Goal: Task Accomplishment & Management: Manage account settings

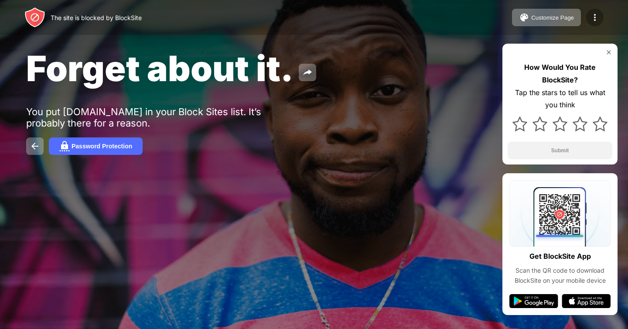
click at [597, 18] on img at bounding box center [595, 17] width 10 height 10
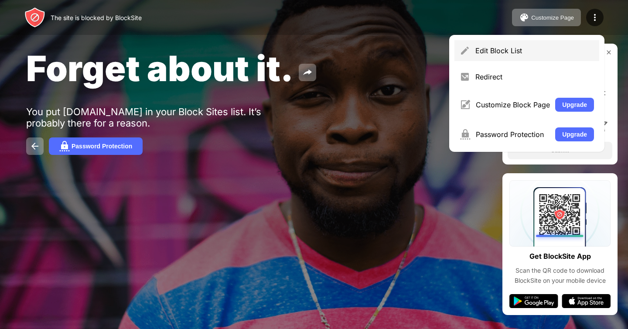
click at [510, 53] on div "Edit Block List" at bounding box center [535, 50] width 119 height 9
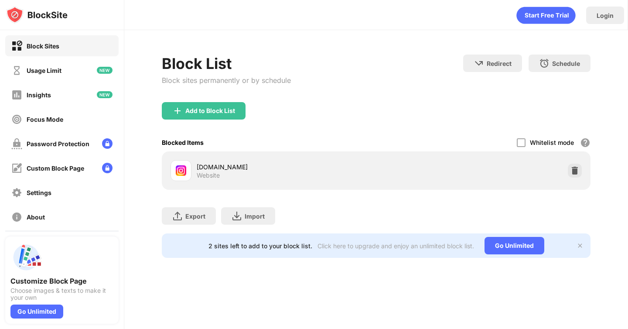
click at [512, 37] on div "Block List Block sites permanently or by schedule Redirect Choose a site to be …" at bounding box center [376, 156] width 504 height 252
click at [600, 14] on div "Login" at bounding box center [605, 15] width 17 height 7
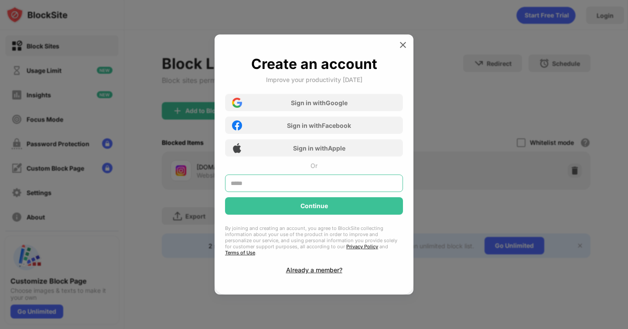
click at [333, 180] on input "text" at bounding box center [314, 183] width 178 height 17
type input "**********"
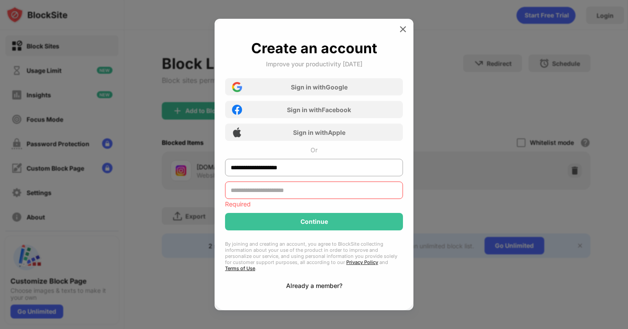
click at [329, 282] on div "Already a member?" at bounding box center [314, 285] width 56 height 7
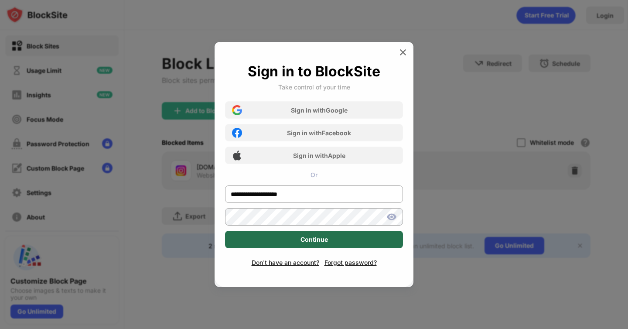
click at [344, 247] on div "Continue" at bounding box center [314, 239] width 178 height 17
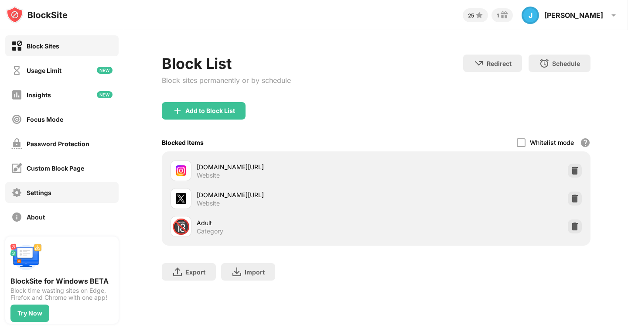
click at [62, 192] on div "Settings" at bounding box center [61, 192] width 113 height 21
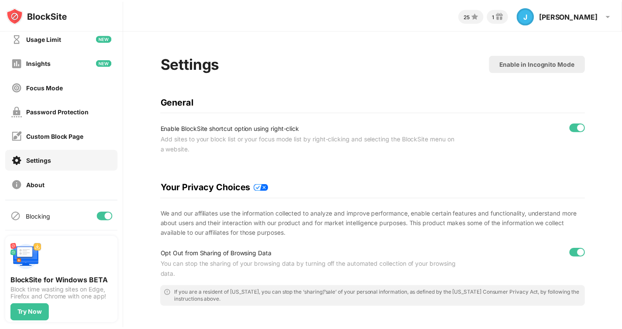
scroll to position [34, 0]
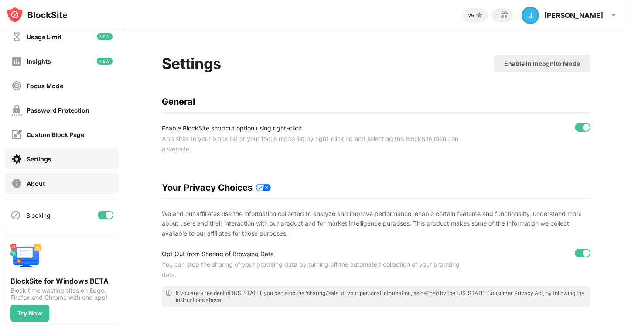
click at [60, 178] on div "About" at bounding box center [61, 183] width 113 height 21
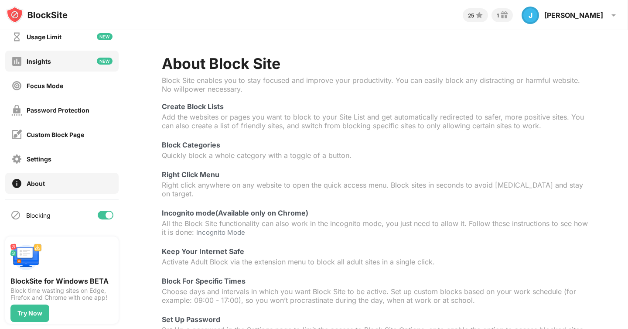
click at [58, 62] on div "Insights" at bounding box center [61, 61] width 113 height 21
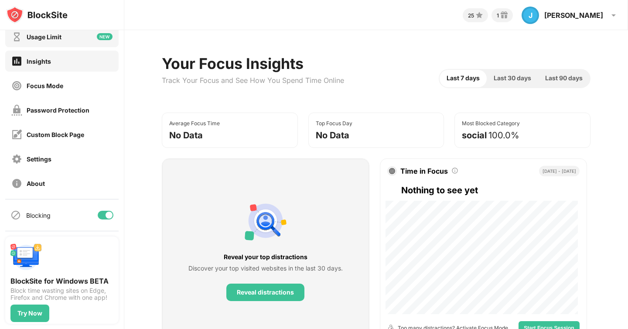
click at [56, 41] on div "Usage Limit" at bounding box center [36, 36] width 50 height 11
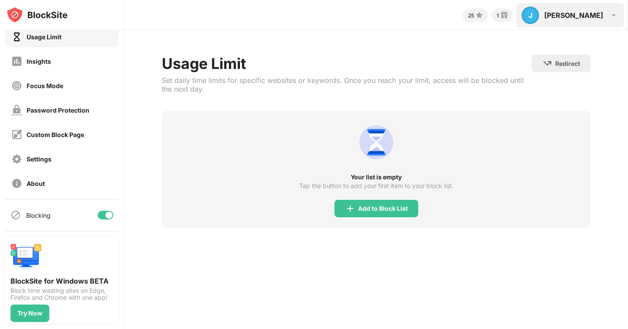
click at [595, 13] on div "[PERSON_NAME]" at bounding box center [574, 15] width 59 height 9
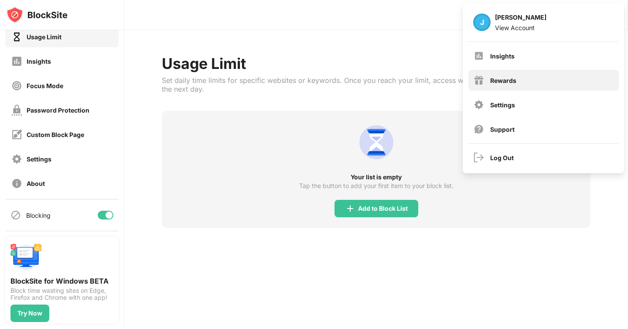
click at [562, 77] on div "Rewards" at bounding box center [544, 80] width 151 height 21
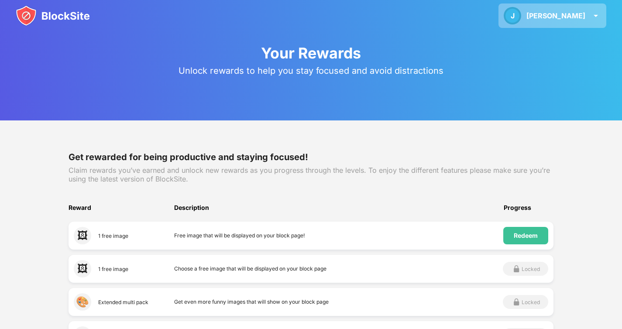
click at [593, 21] on img at bounding box center [595, 15] width 10 height 10
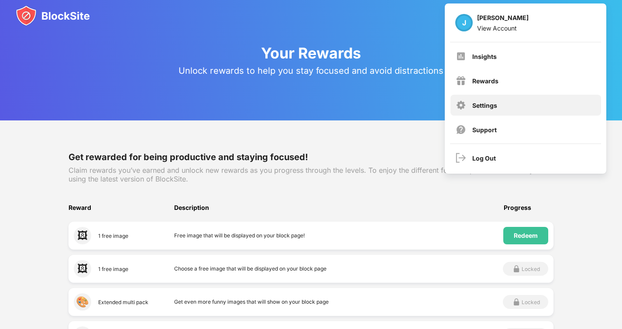
click at [499, 110] on div "Settings" at bounding box center [525, 105] width 151 height 21
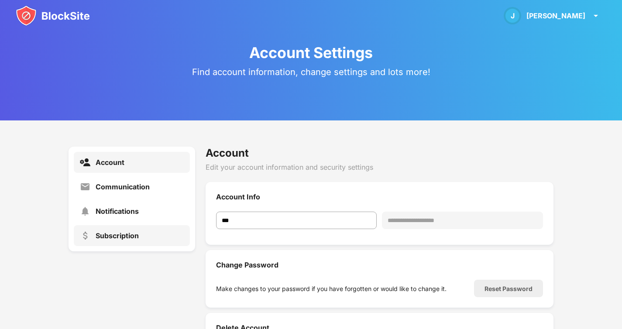
click at [165, 226] on div "Subscription" at bounding box center [132, 235] width 116 height 21
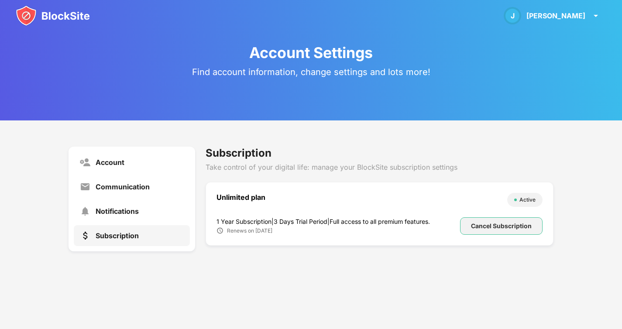
click at [517, 223] on div "Cancel Subscription" at bounding box center [501, 226] width 61 height 7
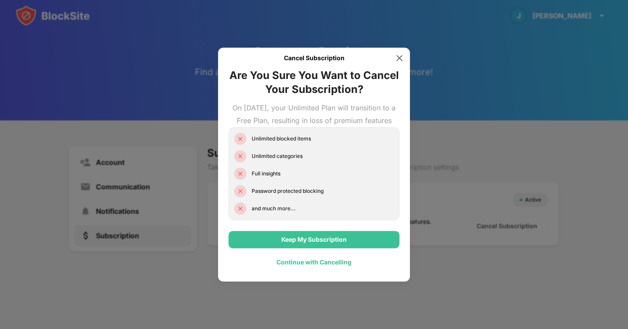
click at [315, 266] on div "Continue with Cancelling" at bounding box center [314, 262] width 75 height 7
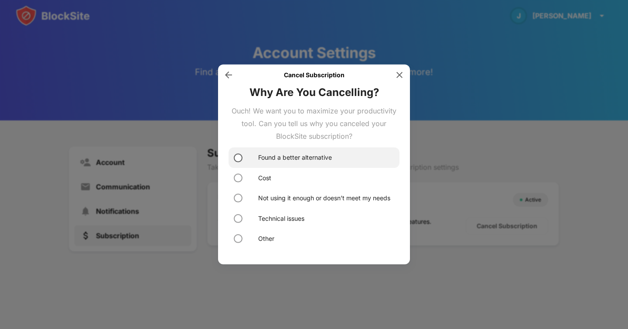
click at [234, 158] on div at bounding box center [238, 157] width 9 height 9
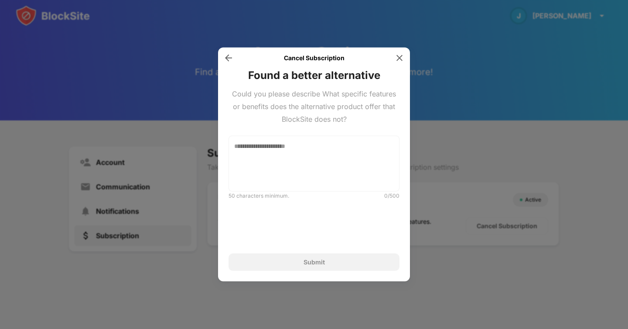
click at [299, 261] on div "Submit" at bounding box center [314, 262] width 171 height 17
click at [277, 160] on textarea at bounding box center [314, 164] width 171 height 56
type textarea "**********"
click at [228, 61] on img at bounding box center [228, 58] width 9 height 9
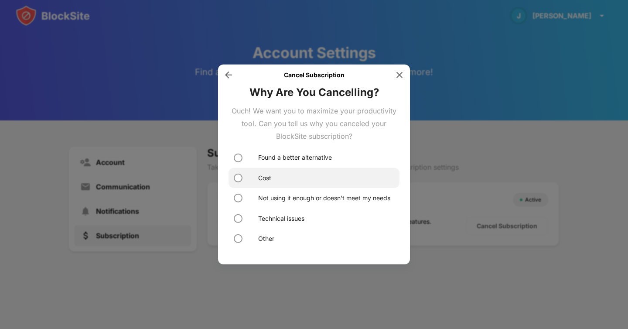
click at [262, 179] on div "Cost" at bounding box center [264, 178] width 13 height 10
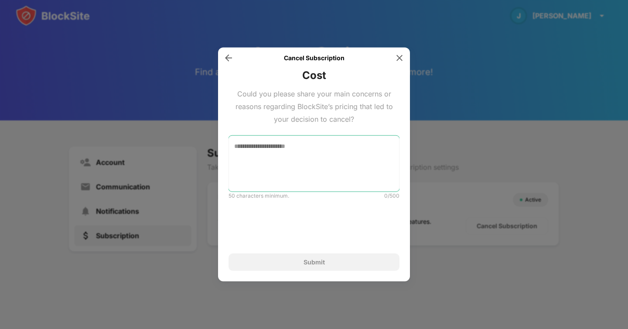
click at [279, 183] on textarea at bounding box center [314, 164] width 171 height 56
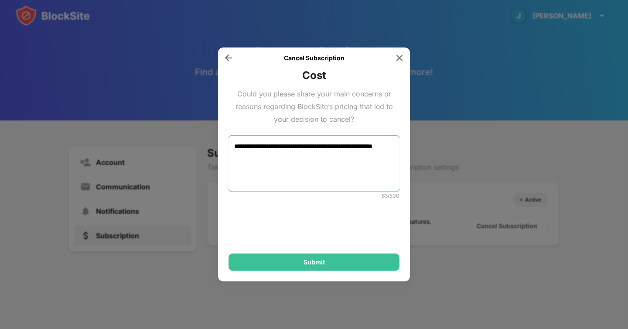
click at [311, 151] on textarea "**********" at bounding box center [314, 164] width 171 height 56
click at [314, 149] on textarea "**********" at bounding box center [314, 164] width 171 height 56
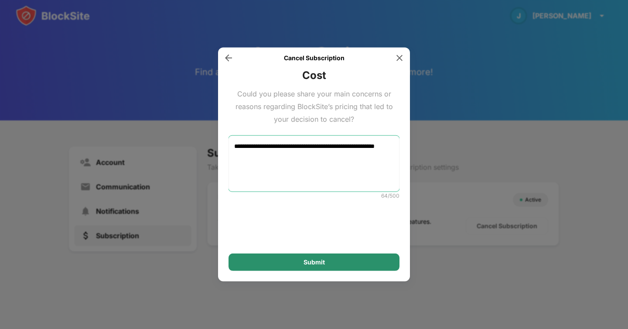
type textarea "**********"
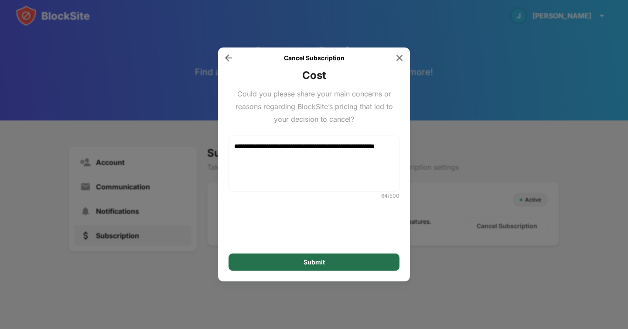
click at [313, 266] on div "Submit" at bounding box center [314, 262] width 171 height 17
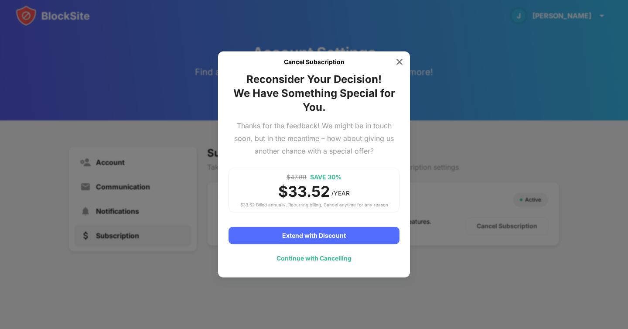
click at [312, 262] on div "Continue with Cancelling" at bounding box center [314, 258] width 171 height 17
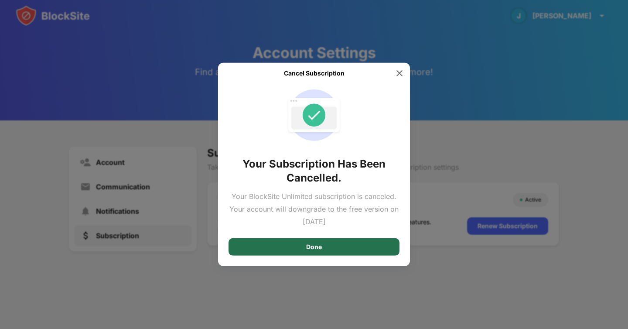
click at [344, 252] on div "Done" at bounding box center [314, 246] width 171 height 17
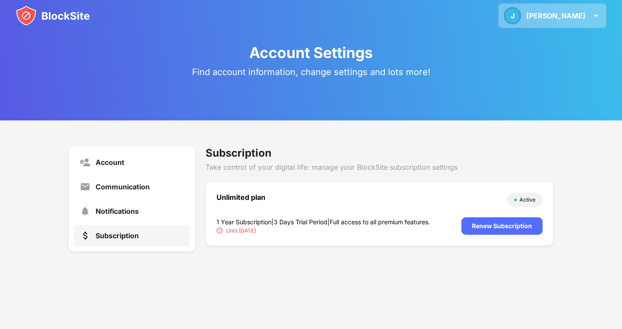
click at [568, 17] on div "J [PERSON_NAME] J [PERSON_NAME] View Account Insights Rewards Settings Support …" at bounding box center [552, 15] width 108 height 24
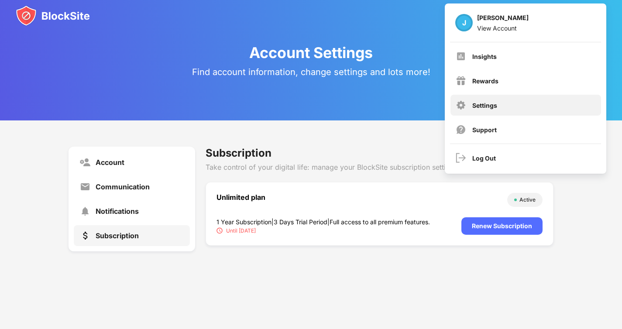
click at [467, 99] on div "Settings" at bounding box center [525, 105] width 151 height 21
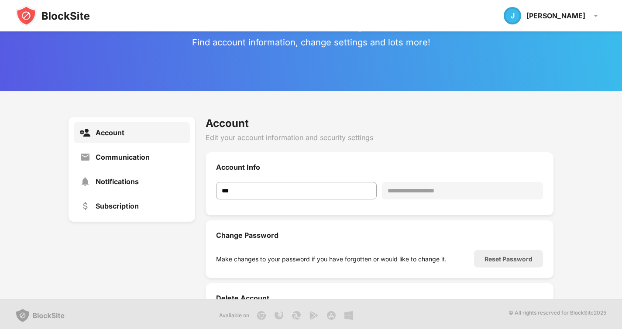
scroll to position [32, 0]
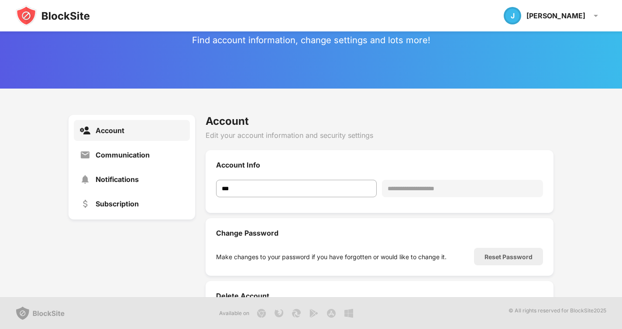
click at [143, 139] on div "Account" at bounding box center [132, 130] width 116 height 21
click at [127, 153] on div "Communication" at bounding box center [123, 155] width 54 height 9
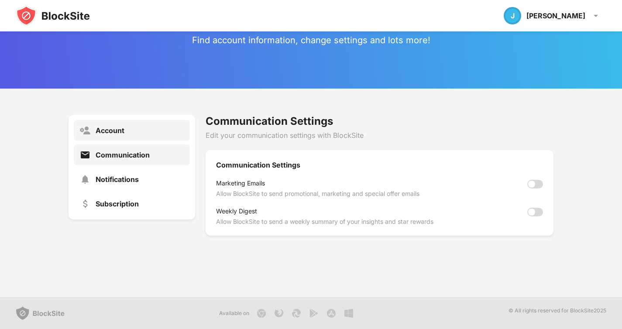
click at [120, 139] on div "Account" at bounding box center [132, 130] width 116 height 21
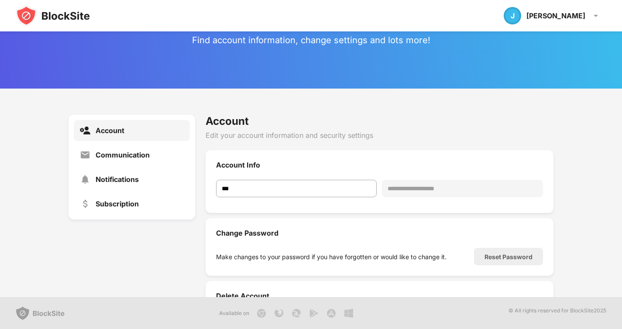
click at [252, 46] on div "Account Settings Find account information, change settings and lots more!" at bounding box center [311, 28] width 622 height 120
click at [119, 210] on div "Subscription" at bounding box center [132, 203] width 116 height 21
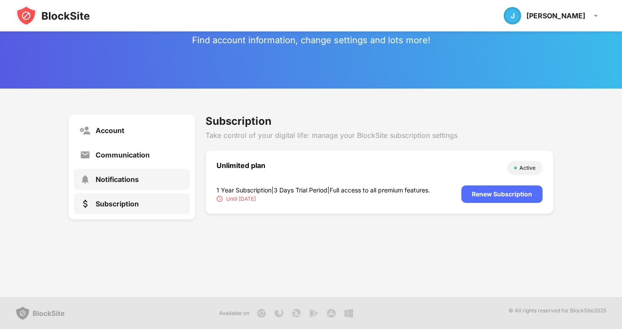
click at [120, 182] on div "Notifications" at bounding box center [117, 179] width 43 height 9
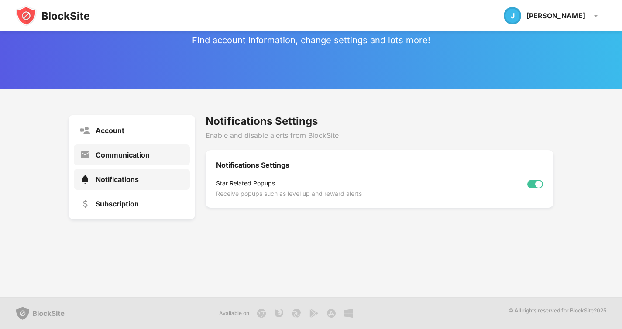
click at [118, 160] on div "Communication" at bounding box center [132, 154] width 116 height 21
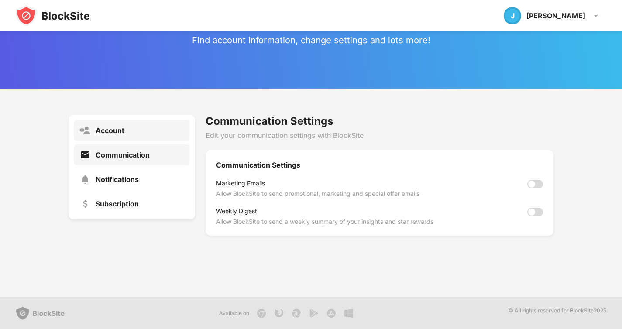
click at [112, 134] on div "Account" at bounding box center [110, 130] width 29 height 9
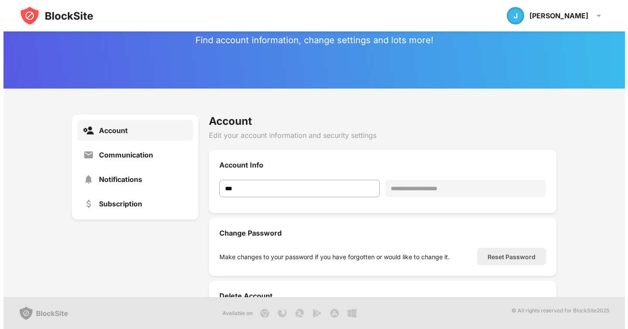
scroll to position [67, 0]
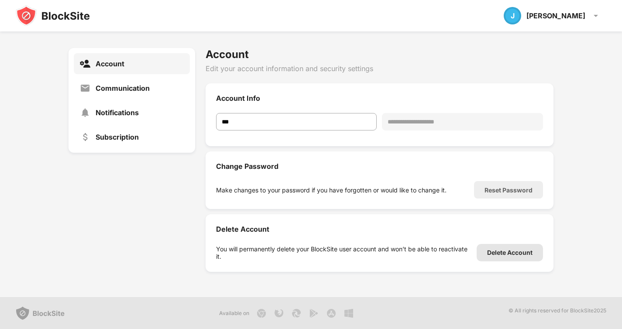
click at [498, 249] on div "Delete Account" at bounding box center [509, 252] width 45 height 7
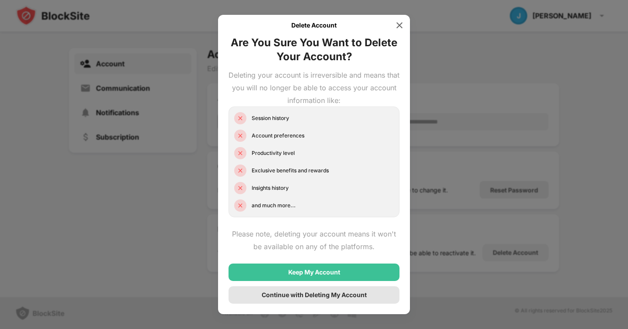
click at [355, 297] on div "Continue with Deleting My Account" at bounding box center [314, 294] width 105 height 7
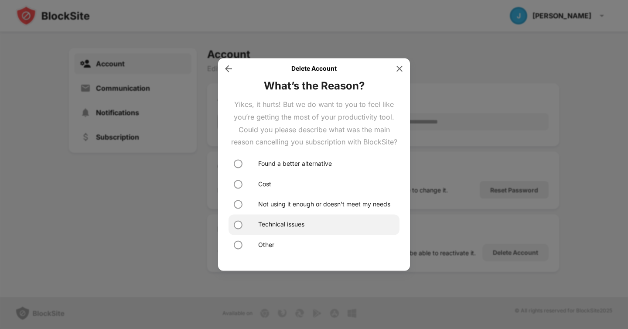
click at [272, 226] on div "Technical issues" at bounding box center [281, 225] width 46 height 10
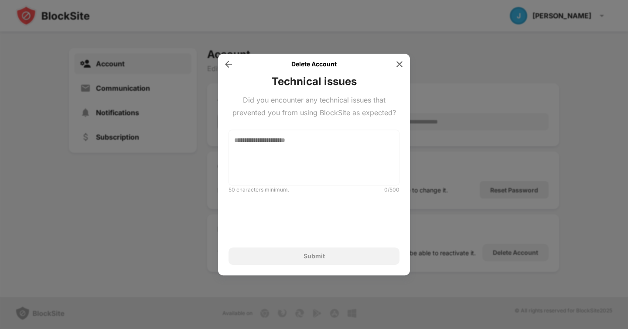
click at [230, 63] on img at bounding box center [228, 64] width 9 height 9
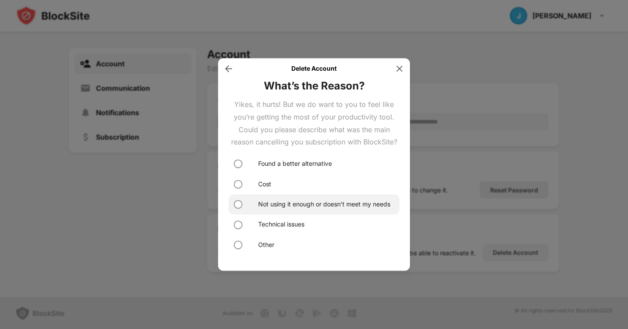
click at [293, 201] on div "Not using it enough or doesn’t meet my needs" at bounding box center [324, 204] width 132 height 10
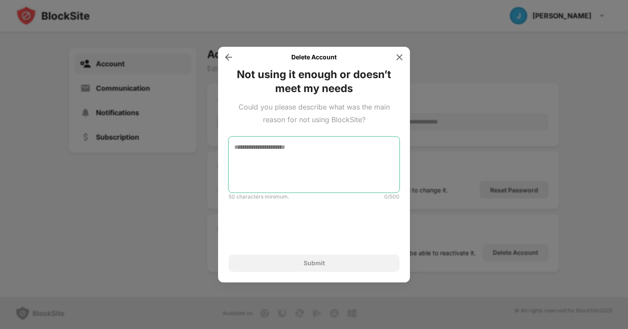
click at [274, 162] on textarea at bounding box center [314, 165] width 171 height 56
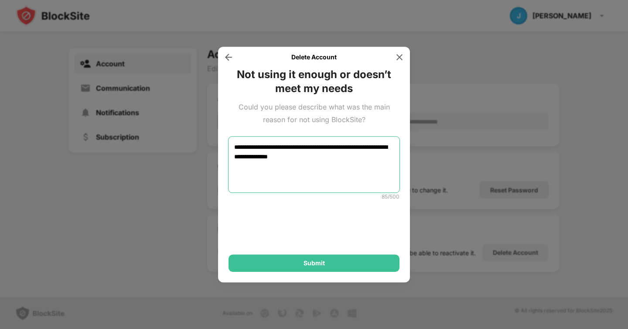
type textarea "**********"
click at [289, 252] on div "**********" at bounding box center [314, 170] width 171 height 204
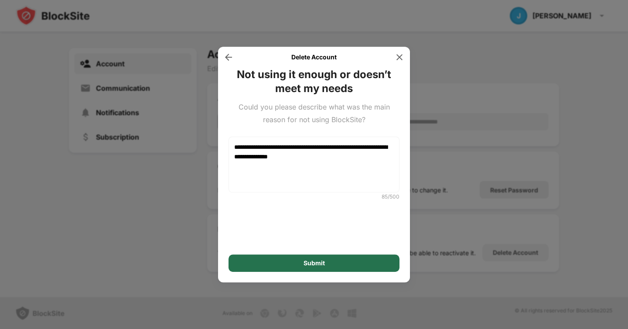
click at [289, 264] on div "Submit" at bounding box center [314, 262] width 171 height 17
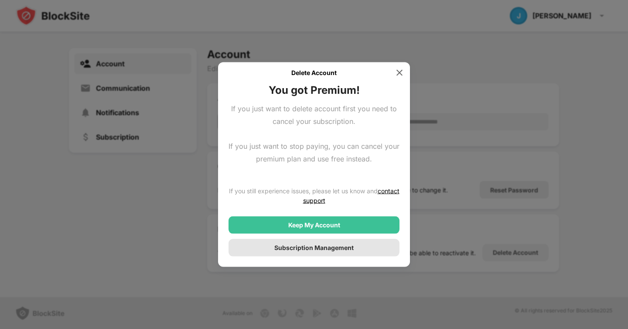
click at [299, 249] on div "Subscription Management" at bounding box center [313, 247] width 79 height 7
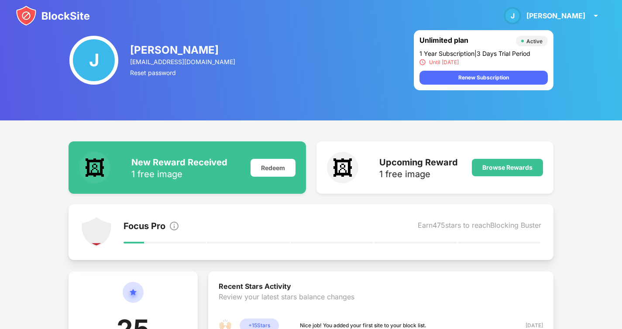
click at [188, 118] on div "J [PERSON_NAME] [PERSON_NAME][EMAIL_ADDRESS][DOMAIN_NAME] Reset password Unlimi…" at bounding box center [311, 60] width 622 height 120
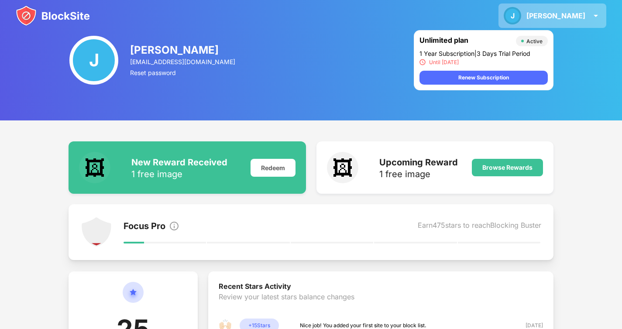
click at [587, 21] on div "J [PERSON_NAME] J [PERSON_NAME] View Account Insights Rewards Settings Support …" at bounding box center [552, 15] width 108 height 24
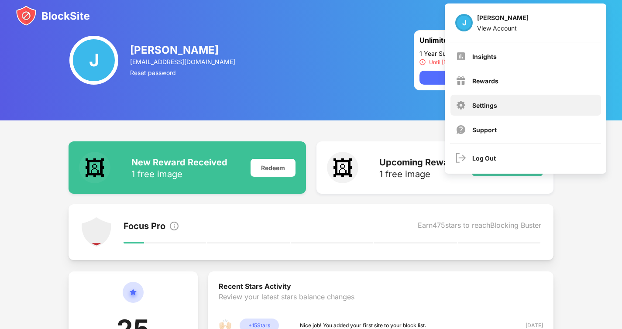
click at [505, 113] on div "Settings" at bounding box center [525, 105] width 151 height 21
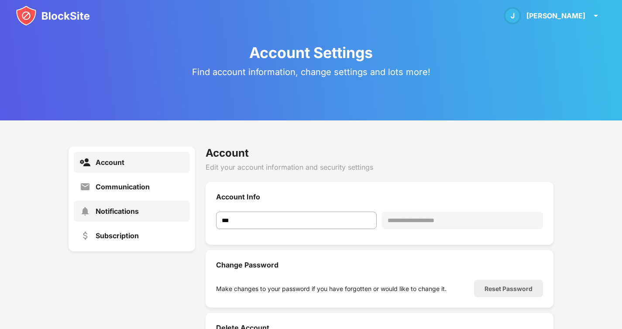
scroll to position [32, 0]
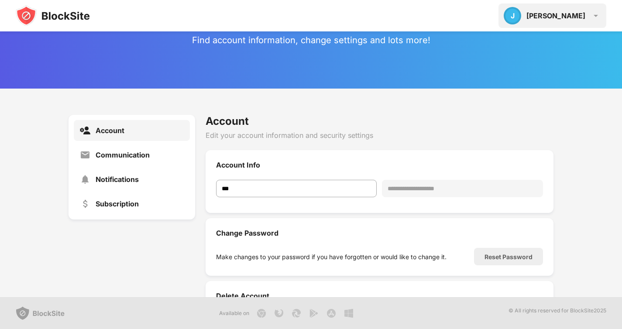
click at [586, 25] on div "J [PERSON_NAME] J [PERSON_NAME] View Account Insights Rewards Settings Support …" at bounding box center [552, 15] width 108 height 24
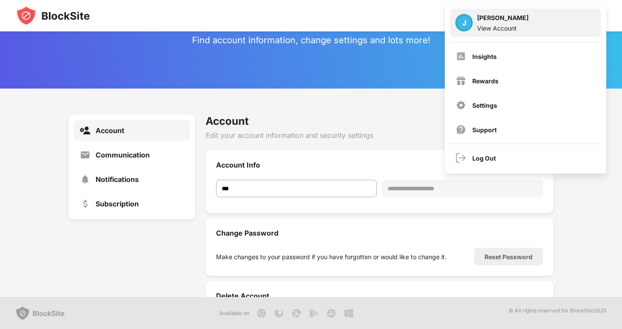
click at [521, 29] on div "J Jen View Account" at bounding box center [525, 23] width 151 height 28
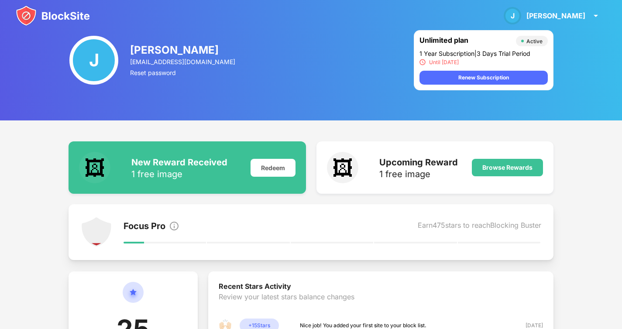
click at [500, 236] on div "Focus Pro Earn 475 stars to reach Blocking Buster" at bounding box center [332, 231] width 418 height 31
click at [137, 65] on div "haringjenna@gmail.com" at bounding box center [183, 61] width 106 height 7
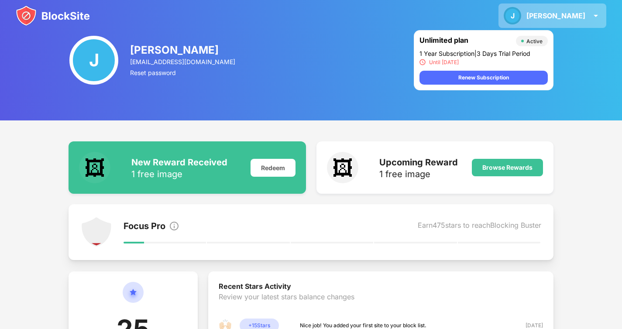
click at [521, 18] on div "J" at bounding box center [512, 15] width 17 height 17
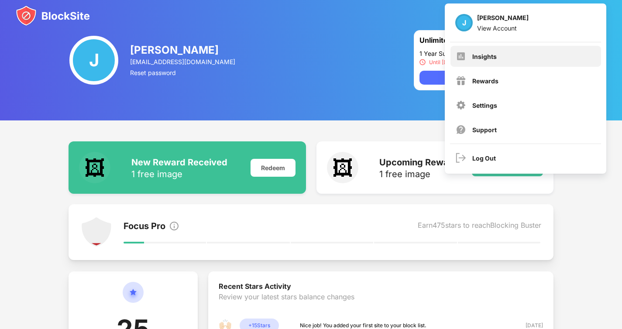
click at [536, 63] on div "Insights" at bounding box center [525, 56] width 151 height 21
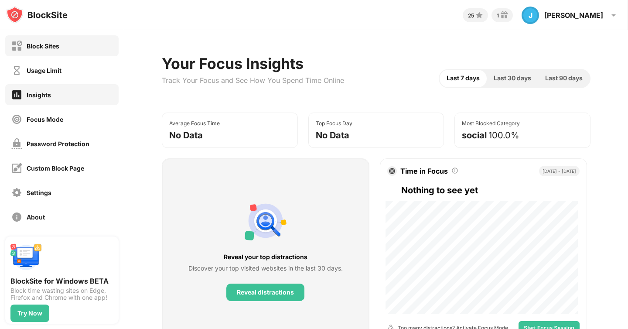
click at [68, 54] on div "Block Sites" at bounding box center [61, 45] width 113 height 21
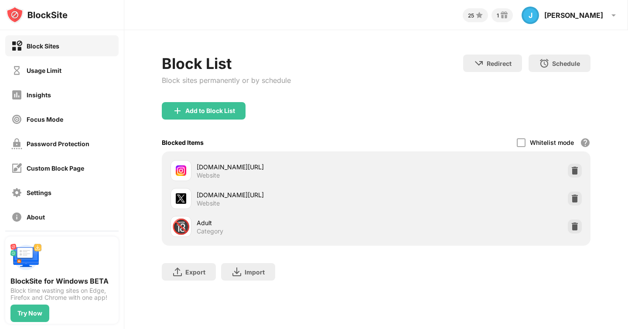
click at [575, 178] on div "instagram.com/johanlorenzen Website" at bounding box center [376, 171] width 418 height 28
click at [571, 168] on img at bounding box center [575, 170] width 9 height 9
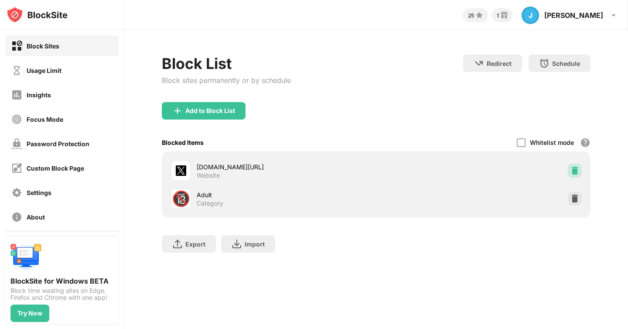
click at [571, 168] on img at bounding box center [575, 170] width 9 height 9
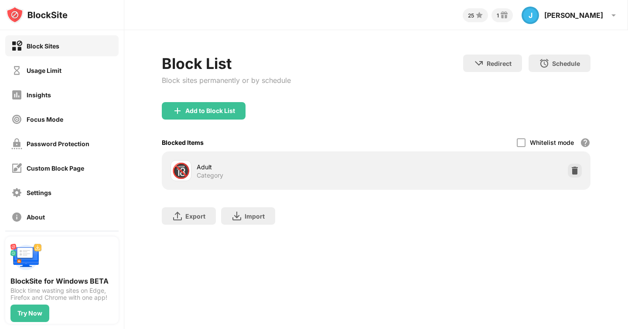
click at [571, 168] on img at bounding box center [575, 170] width 9 height 9
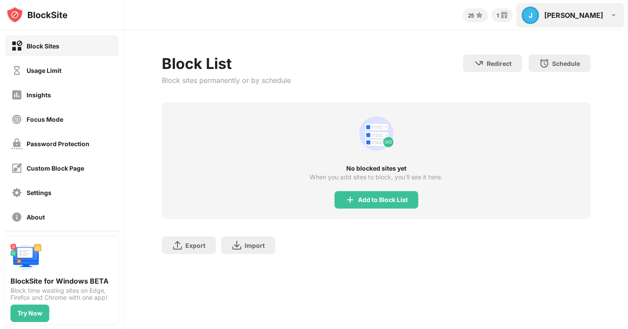
click at [607, 23] on div "J [PERSON_NAME] J [PERSON_NAME] View Account Insights Rewards Settings Support …" at bounding box center [571, 15] width 108 height 24
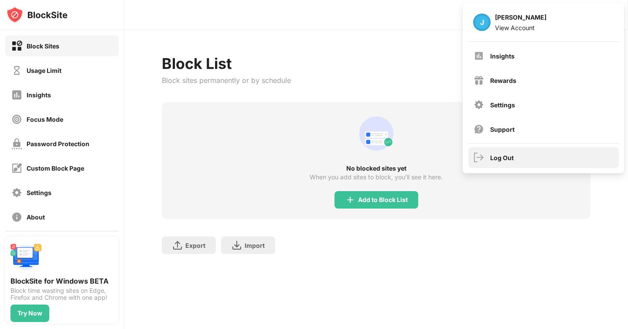
click at [503, 159] on div "Log Out" at bounding box center [502, 157] width 24 height 7
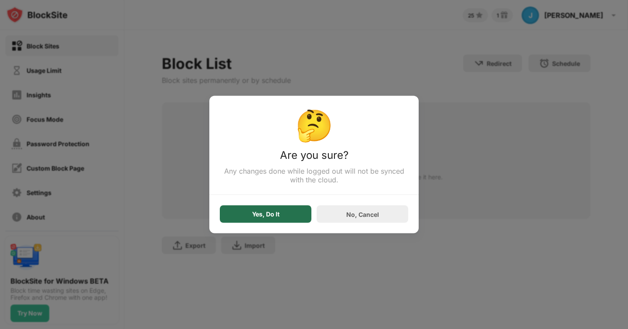
click at [267, 210] on div "Yes, Do It" at bounding box center [266, 214] width 92 height 17
